Goal: Navigation & Orientation: Find specific page/section

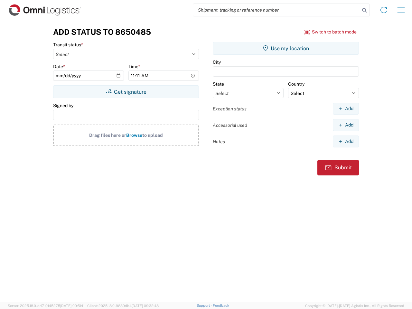
click at [277, 10] on input "search" at bounding box center [276, 10] width 167 height 12
click at [365, 10] on icon at bounding box center [364, 10] width 9 height 9
click at [384, 10] on icon at bounding box center [384, 10] width 10 height 10
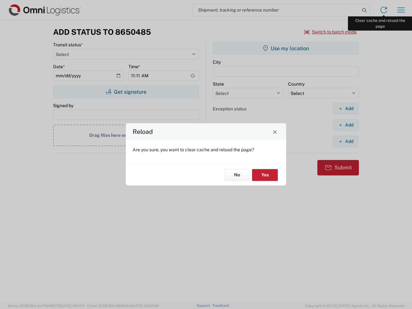
click at [401, 10] on div "Reload Are you sure, you want to clear cache and reload the page? No Yes" at bounding box center [206, 154] width 412 height 309
click at [331, 32] on div "Reload Are you sure, you want to clear cache and reload the page? No Yes" at bounding box center [206, 154] width 412 height 309
click at [126, 92] on div "Reload Are you sure, you want to clear cache and reload the page? No Yes" at bounding box center [206, 154] width 412 height 309
click at [286, 48] on div "Reload Are you sure, you want to clear cache and reload the page? No Yes" at bounding box center [206, 154] width 412 height 309
click at [346, 109] on div "Reload Are you sure, you want to clear cache and reload the page? No Yes" at bounding box center [206, 154] width 412 height 309
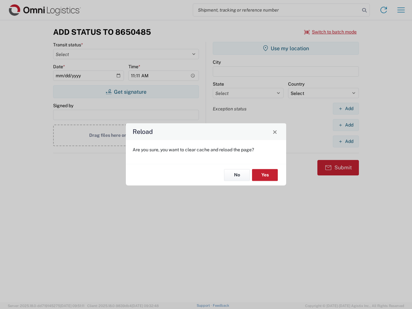
click at [346, 125] on div "Reload Are you sure, you want to clear cache and reload the page? No Yes" at bounding box center [206, 154] width 412 height 309
click at [346, 141] on div "Reload Are you sure, you want to clear cache and reload the page? No Yes" at bounding box center [206, 154] width 412 height 309
